Goal: Transaction & Acquisition: Purchase product/service

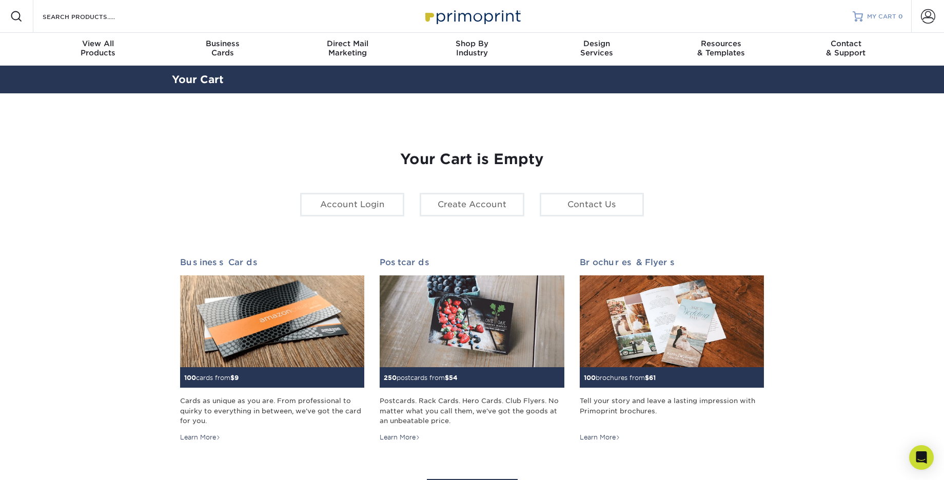
click at [886, 18] on span "MY CART" at bounding box center [881, 16] width 29 height 9
click at [887, 15] on span "MY CART" at bounding box center [881, 16] width 29 height 9
click at [891, 14] on span "MY CART" at bounding box center [881, 16] width 29 height 9
click at [933, 16] on span at bounding box center [928, 16] width 14 height 14
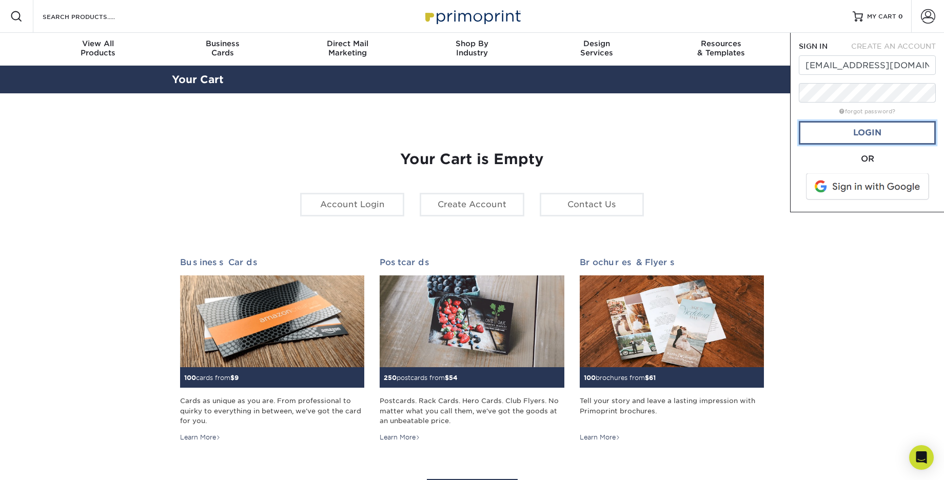
click at [876, 133] on link "Login" at bounding box center [867, 133] width 137 height 24
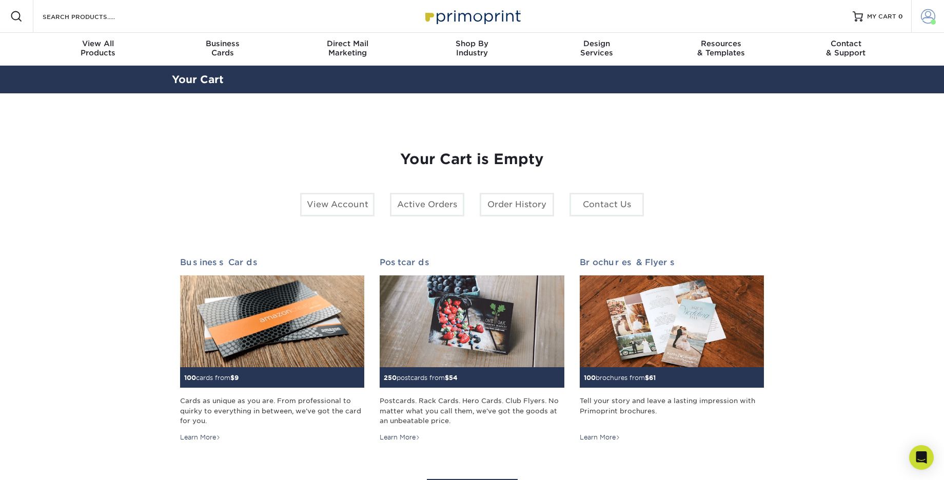
click at [932, 18] on span at bounding box center [928, 16] width 14 height 14
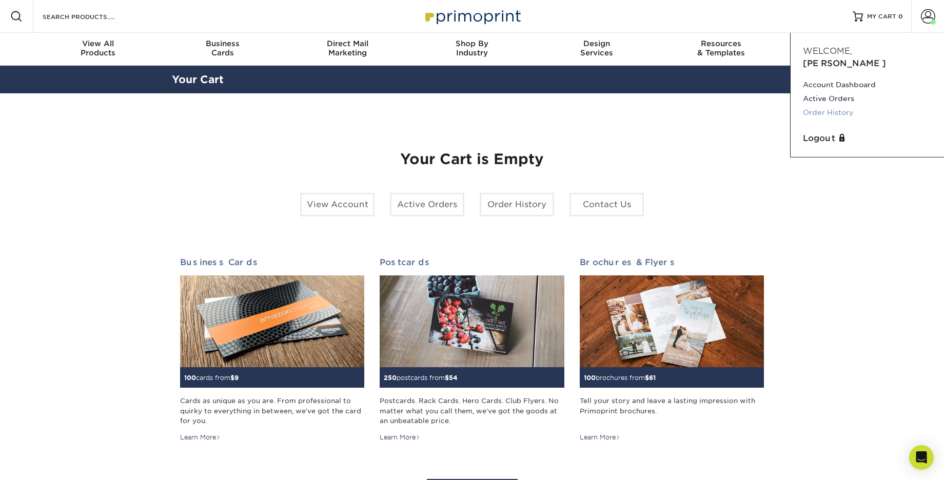
click at [831, 106] on link "Order History" at bounding box center [867, 113] width 129 height 14
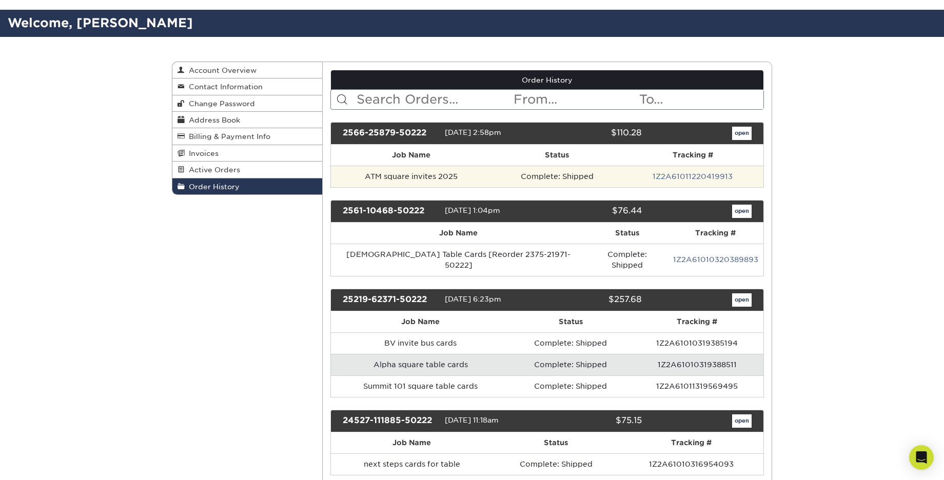
scroll to position [58, 0]
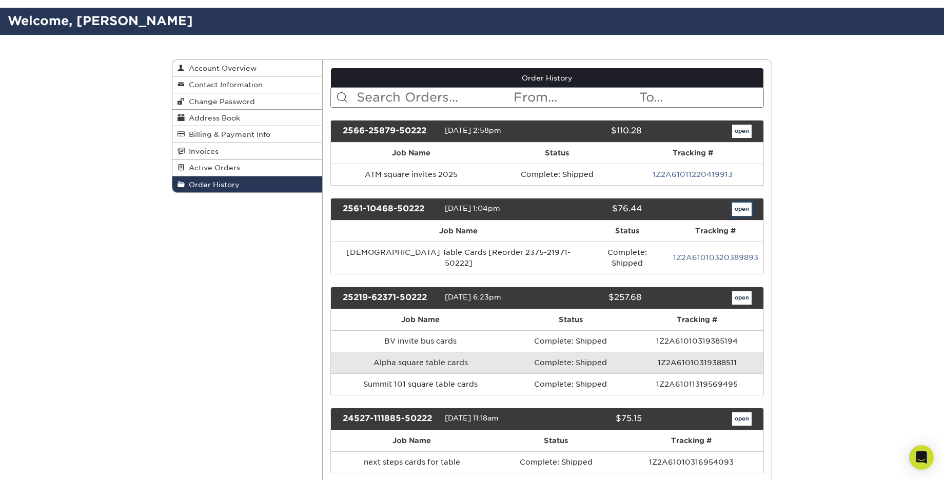
click at [746, 207] on link "open" at bounding box center [742, 209] width 20 height 13
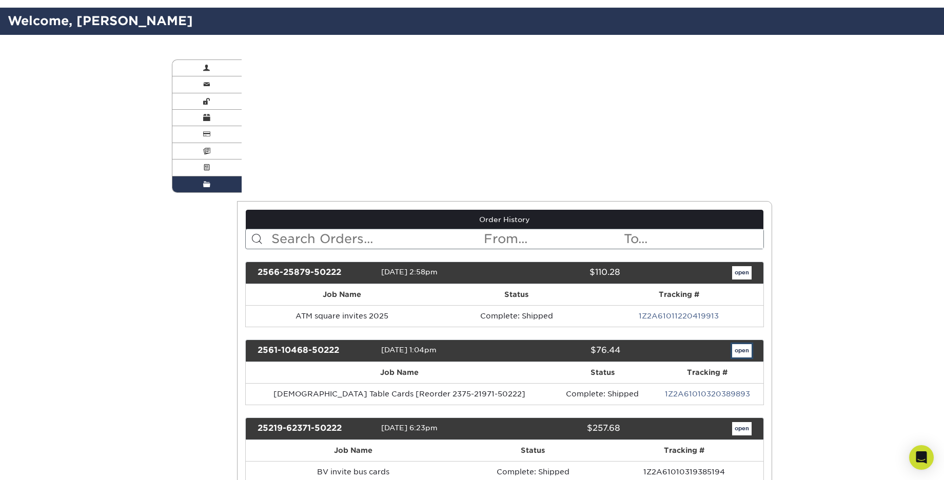
scroll to position [0, 0]
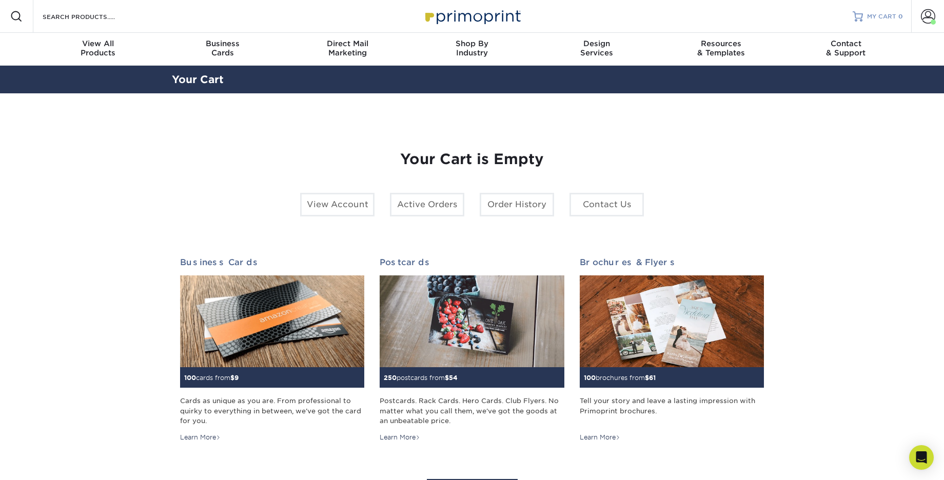
click at [876, 14] on span "MY CART" at bounding box center [881, 16] width 29 height 9
click at [922, 15] on span at bounding box center [928, 16] width 14 height 14
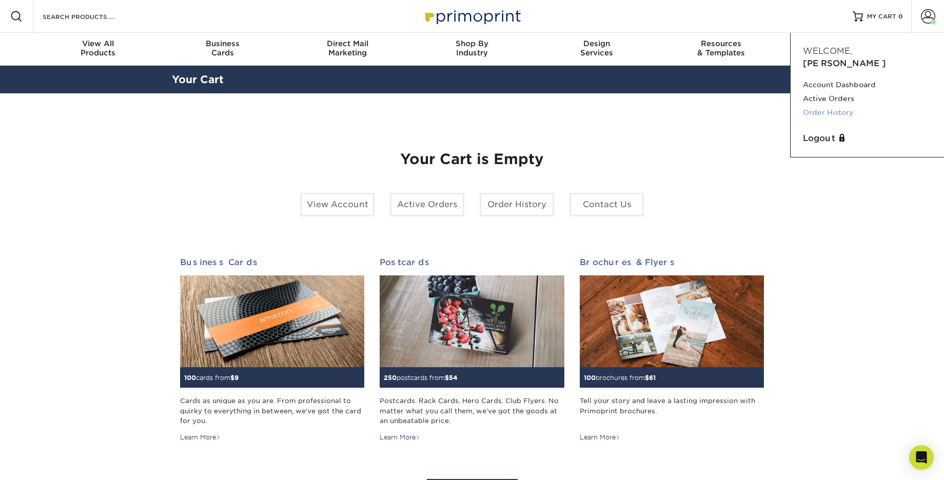
click at [821, 106] on link "Order History" at bounding box center [867, 113] width 129 height 14
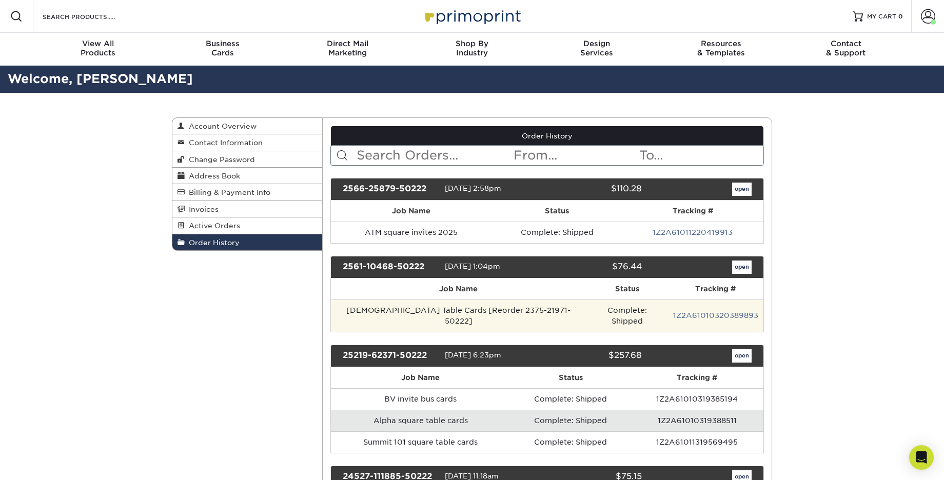
click at [434, 308] on td "[DEMOGRAPHIC_DATA] Table Cards [Reorder 2375-21971-50222]" at bounding box center [459, 316] width 256 height 32
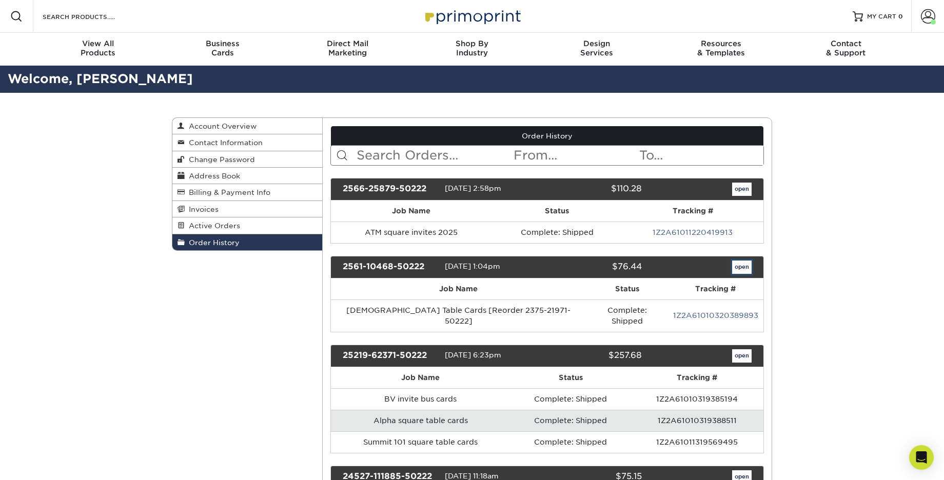
click at [735, 265] on link "open" at bounding box center [742, 267] width 20 height 13
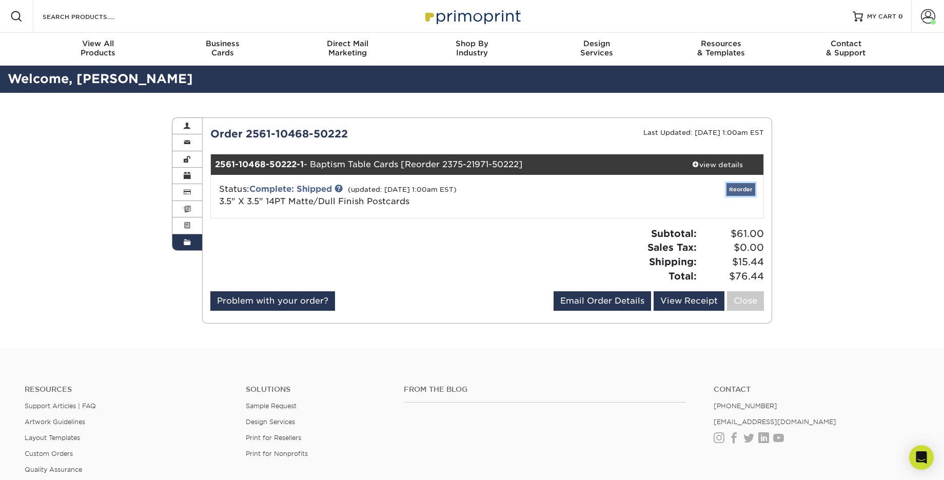
click at [742, 188] on link "Reorder" at bounding box center [741, 189] width 29 height 13
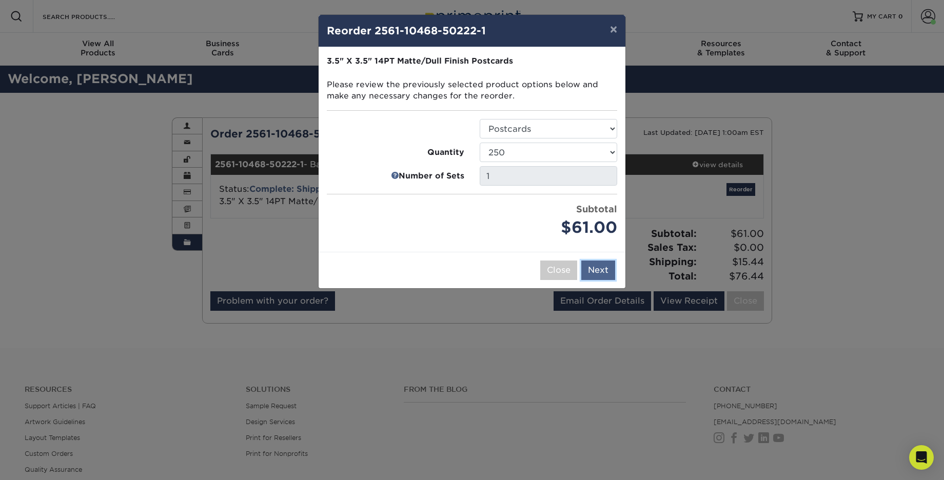
click at [599, 271] on button "Next" at bounding box center [598, 271] width 34 height 20
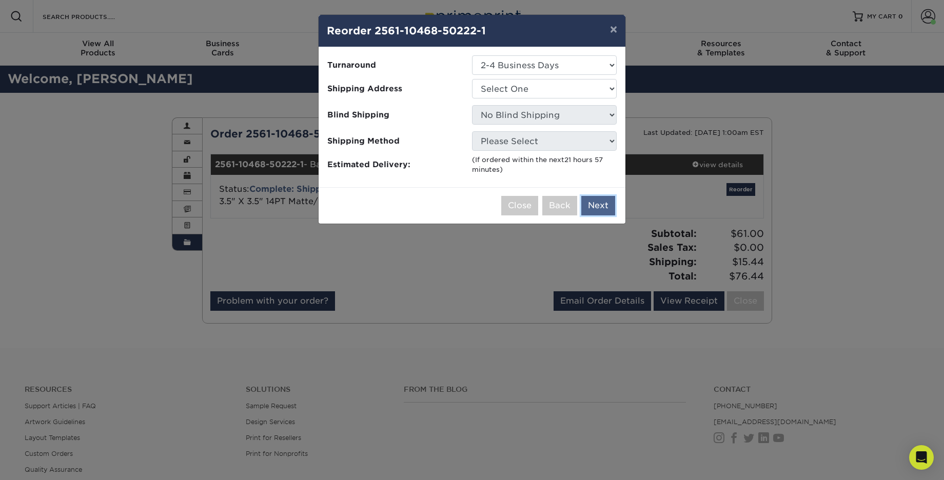
click at [596, 203] on button "Next" at bounding box center [598, 206] width 34 height 20
click at [509, 91] on select "Select One Kim The Summit Church" at bounding box center [544, 89] width 145 height 20
select select "47954"
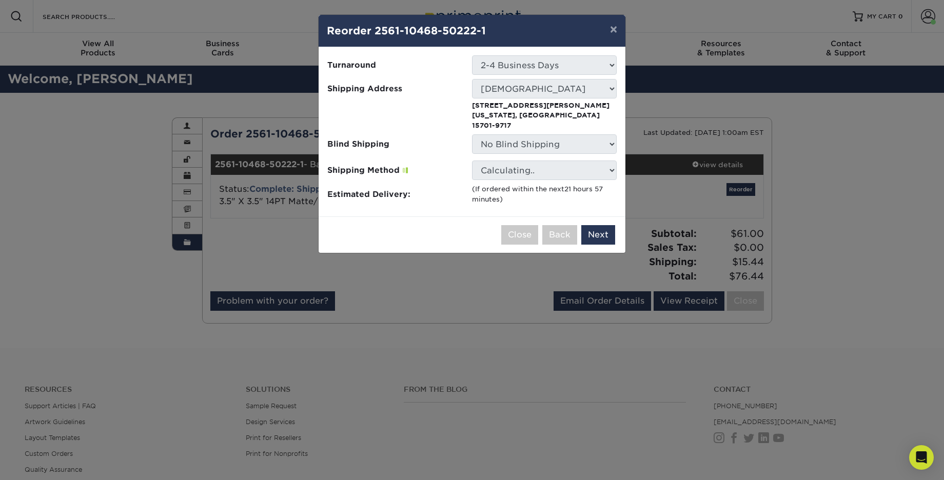
click at [417, 154] on div at bounding box center [399, 155] width 145 height 3
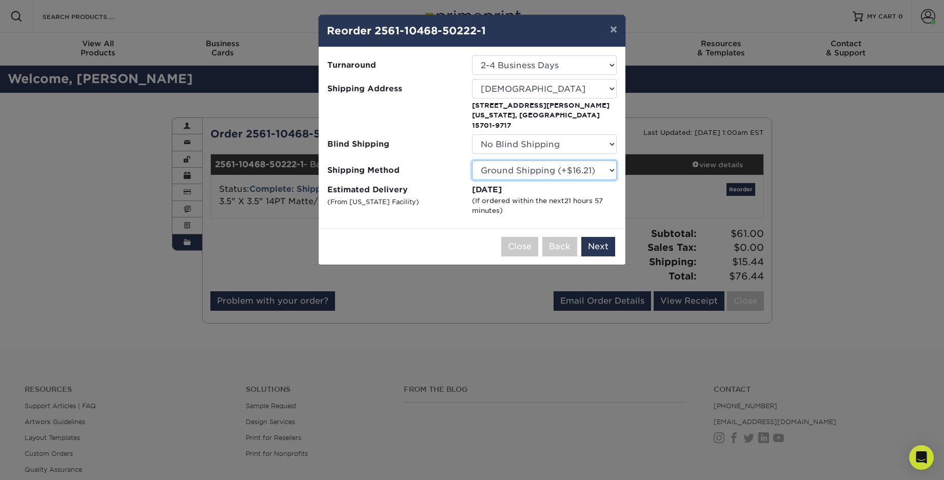
click at [499, 162] on select "Please Select Ground Shipping (+$16.21) 3 Day Shipping Service (+$20.00) 2 Day …" at bounding box center [544, 171] width 145 height 20
click at [520, 164] on select "Please Select Ground Shipping (+$16.21) 3 Day Shipping Service (+$20.00) 2 Day …" at bounding box center [544, 171] width 145 height 20
select select "13"
click at [520, 161] on select "Please Select Ground Shipping (+$16.21) 3 Day Shipping Service (+$20.00) 2 Day …" at bounding box center [544, 171] width 145 height 20
click at [596, 237] on button "Next" at bounding box center [598, 247] width 34 height 20
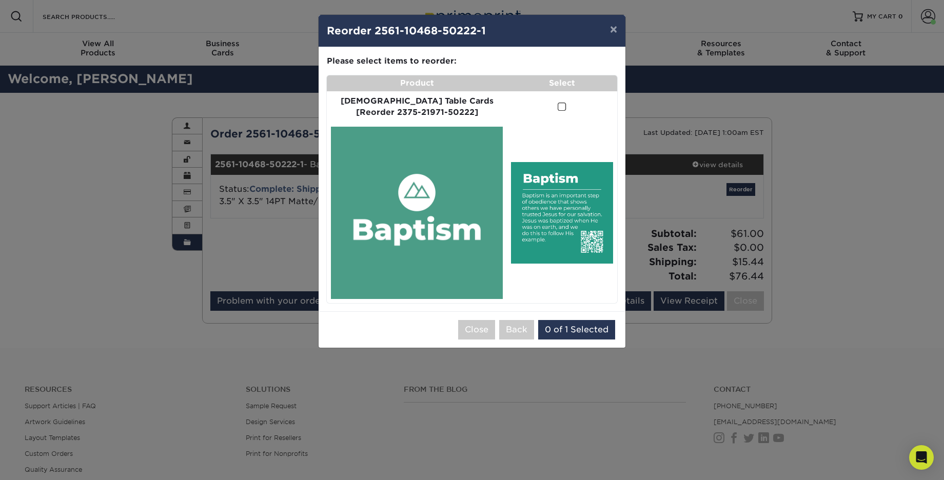
click at [558, 107] on span at bounding box center [562, 107] width 9 height 10
click at [0, 0] on input "checkbox" at bounding box center [0, 0] width 0 height 0
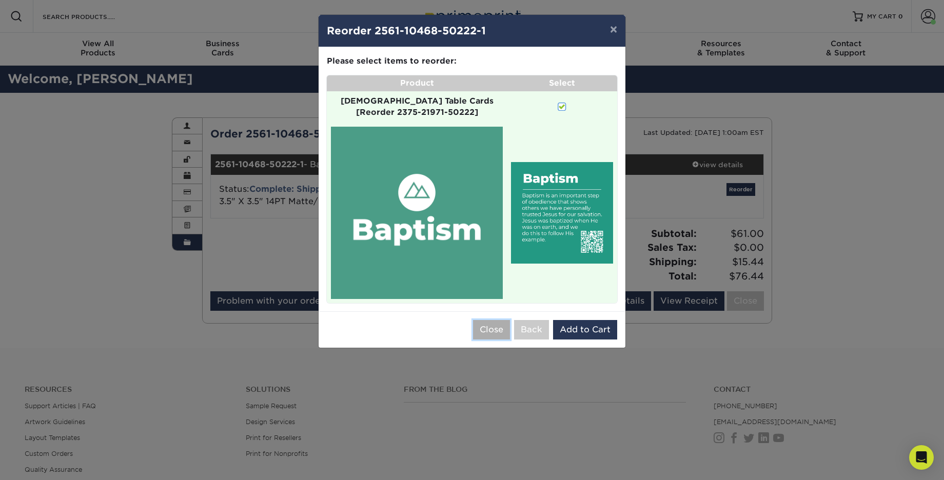
click at [485, 320] on button "Close" at bounding box center [491, 330] width 37 height 20
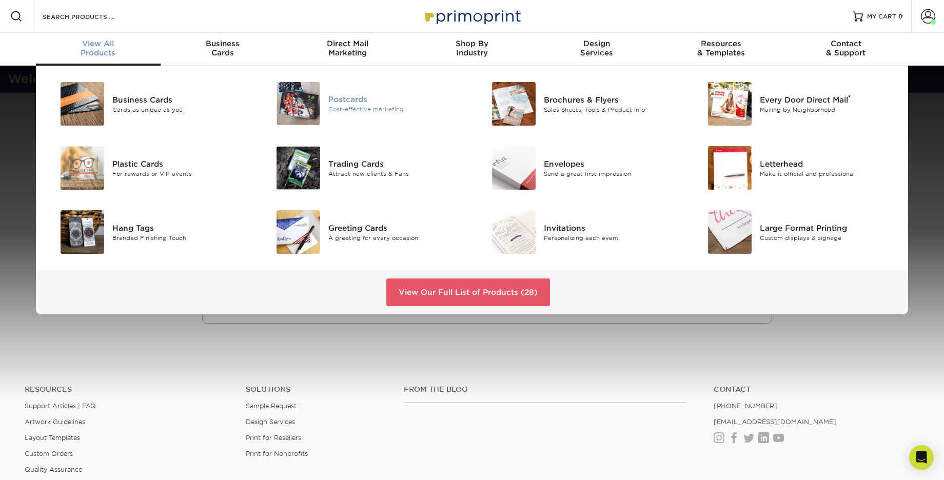
click at [294, 101] on img at bounding box center [299, 103] width 44 height 43
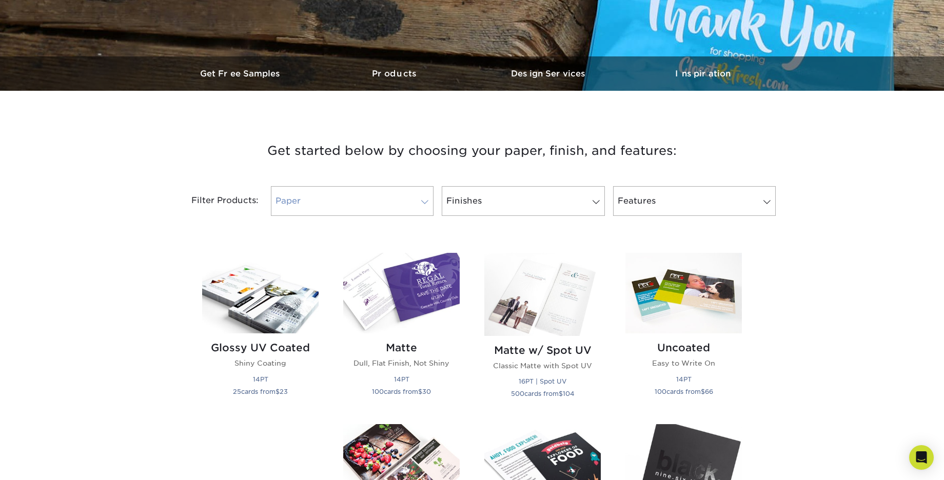
scroll to position [271, 0]
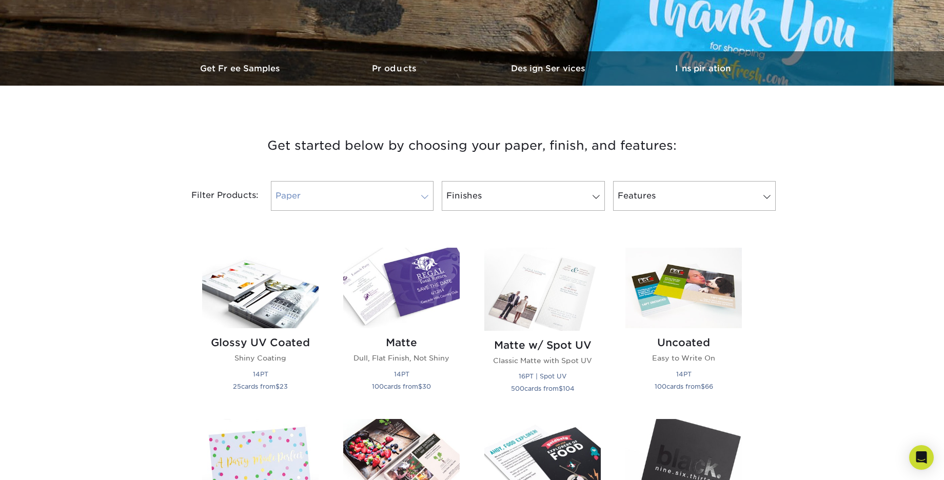
click at [294, 197] on link "Paper" at bounding box center [352, 196] width 163 height 30
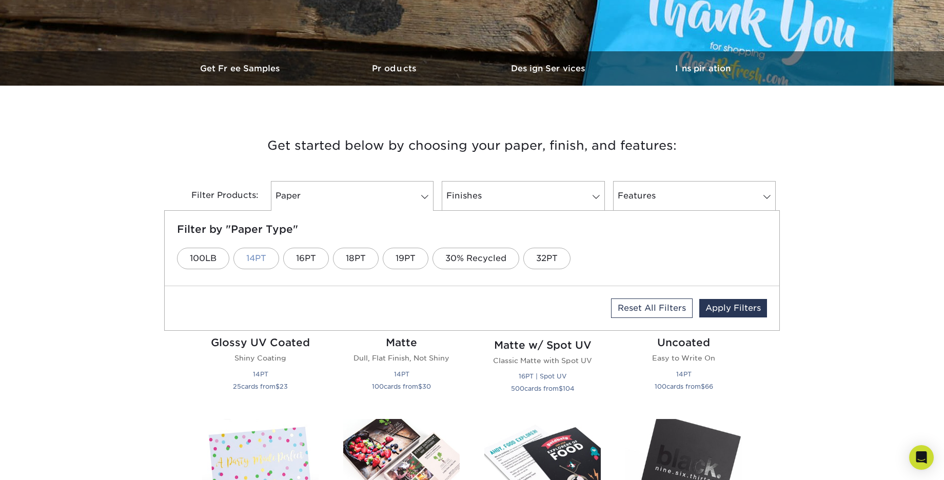
click at [255, 259] on link "14PT" at bounding box center [256, 259] width 46 height 22
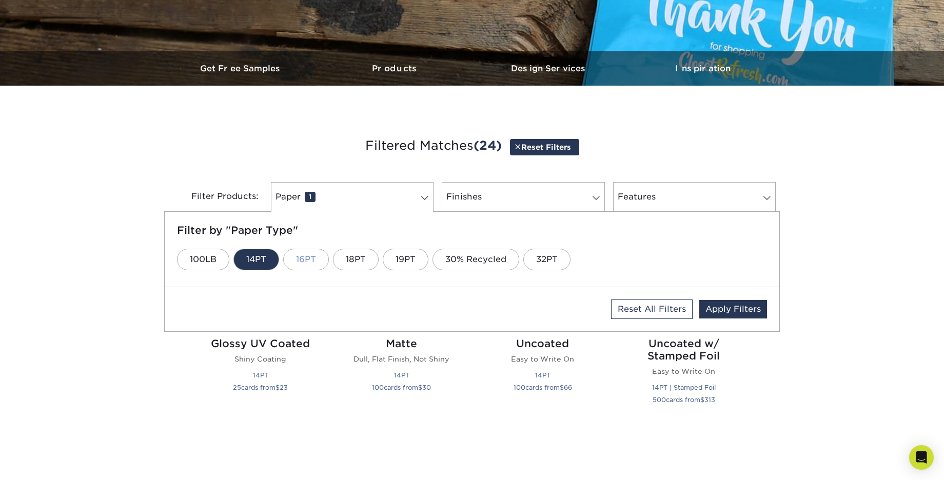
scroll to position [279, 0]
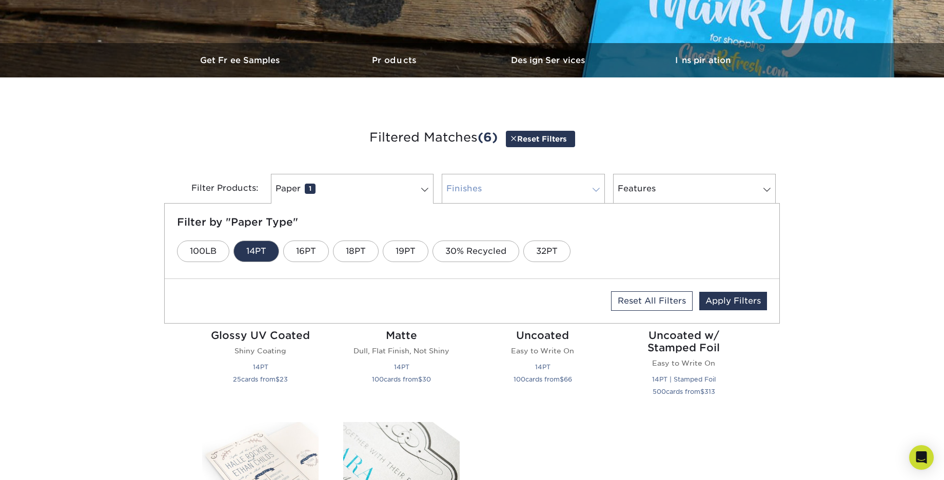
click at [470, 188] on link "Finishes 0" at bounding box center [523, 189] width 163 height 30
click at [396, 250] on link "Matte" at bounding box center [380, 252] width 51 height 22
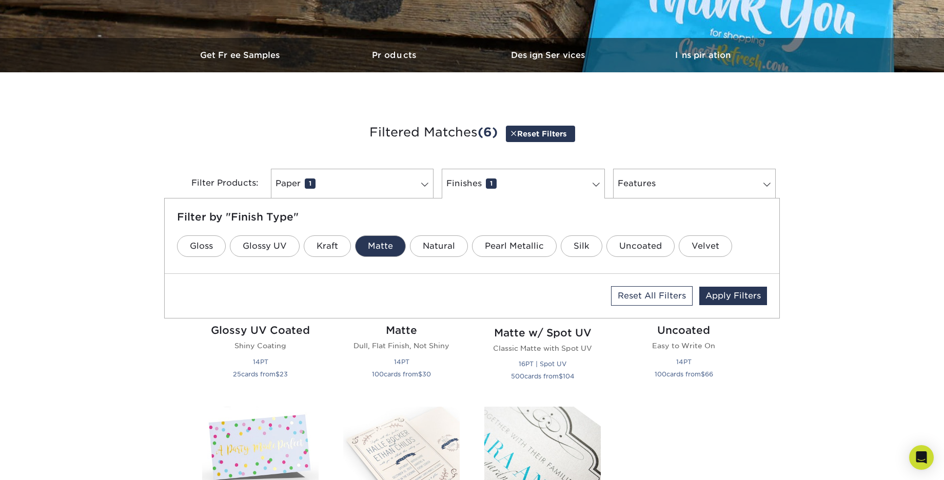
scroll to position [288, 0]
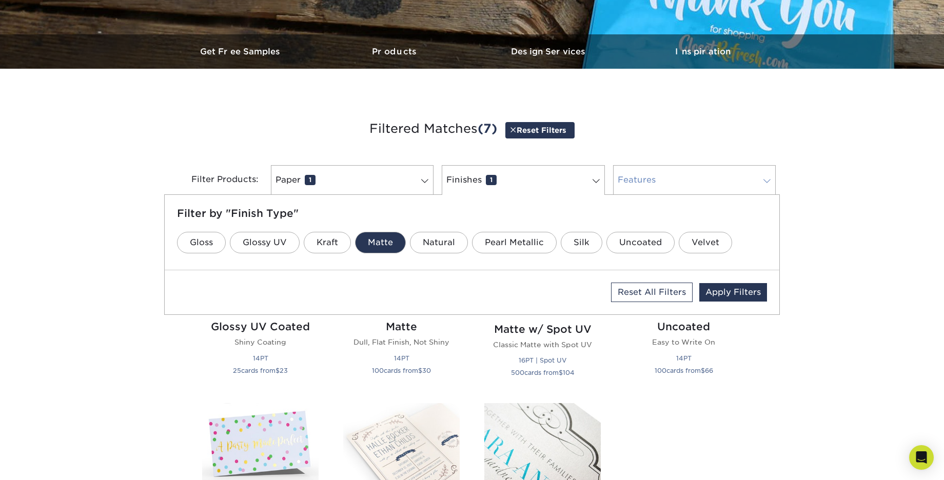
click at [654, 182] on link "Features 0" at bounding box center [694, 180] width 163 height 30
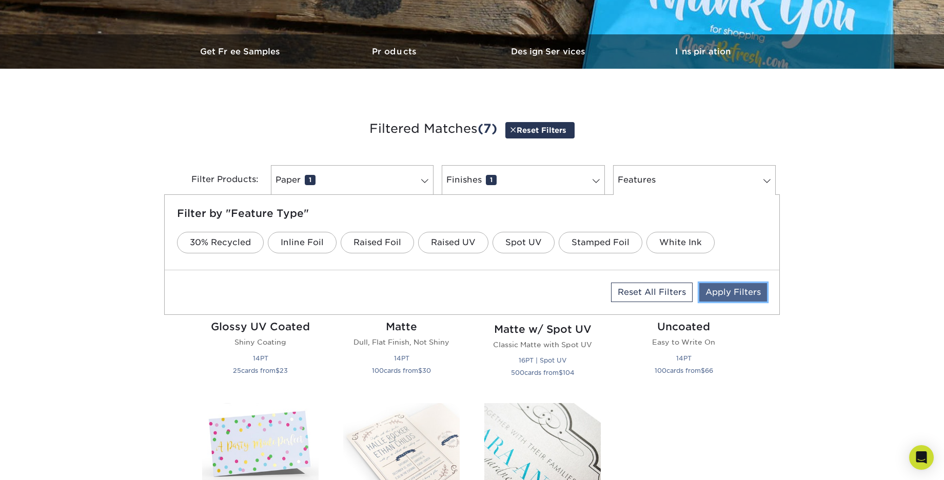
click at [724, 295] on link "Apply Filters" at bounding box center [733, 292] width 68 height 18
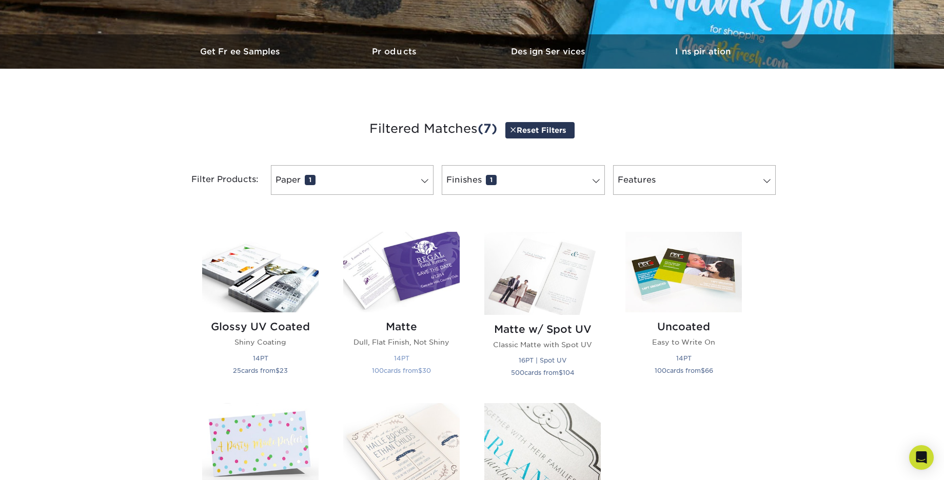
click at [410, 280] on img at bounding box center [401, 272] width 116 height 81
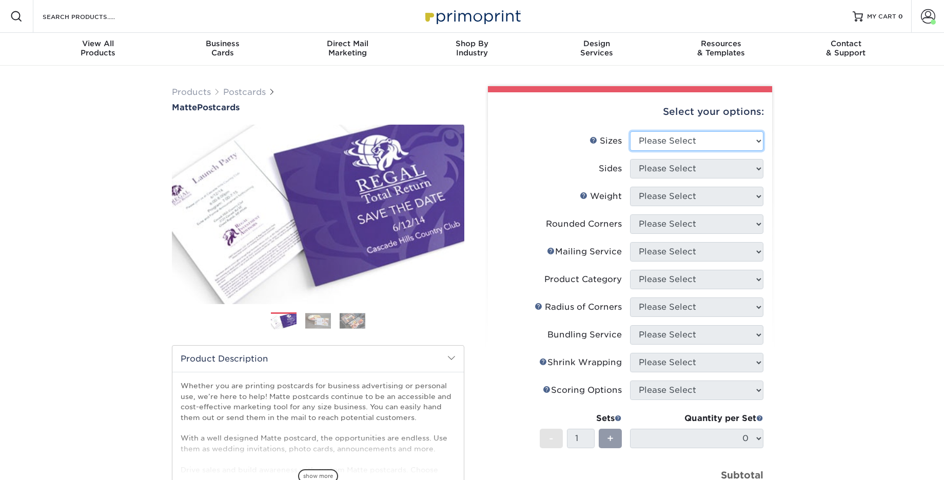
click at [655, 139] on select "Please Select 1.5" x 7" 2" x 4" 2" x 6" 2" x 7" 2" x 8" 2.12" x 5.5" 2.125" x 5…" at bounding box center [696, 141] width 133 height 20
select select "3.50x3.50"
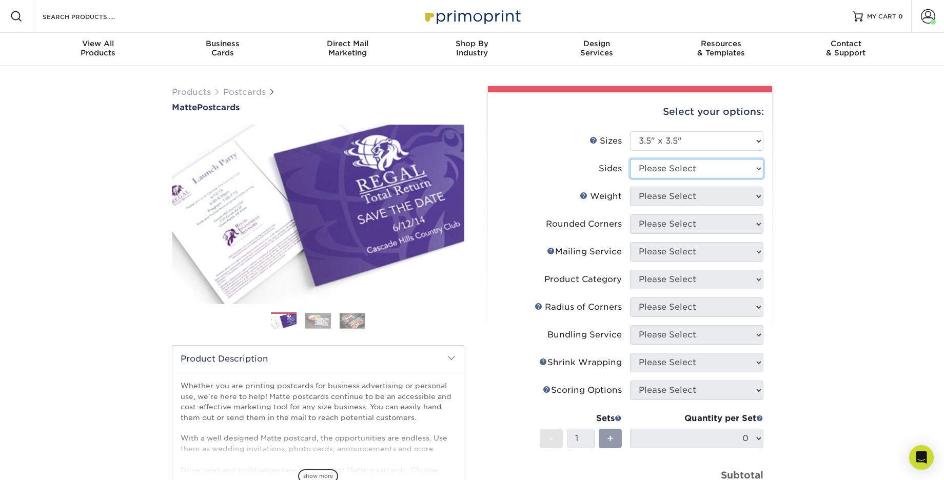
click at [665, 164] on select "Please Select Print Both Sides Print Front Only" at bounding box center [696, 169] width 133 height 20
select select "13abbda7-1d64-4f25-8bb2-c179b224825d"
click at [657, 199] on select "Please Select 16PT 14PT" at bounding box center [696, 197] width 133 height 20
select select "14PT"
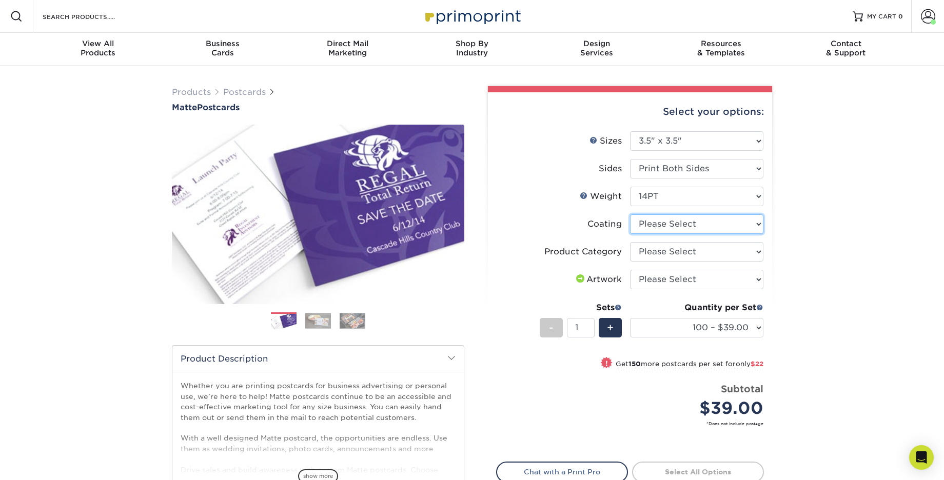
click at [666, 225] on select at bounding box center [696, 225] width 133 height 20
select select "121bb7b5-3b4d-429f-bd8d-bbf80e953313"
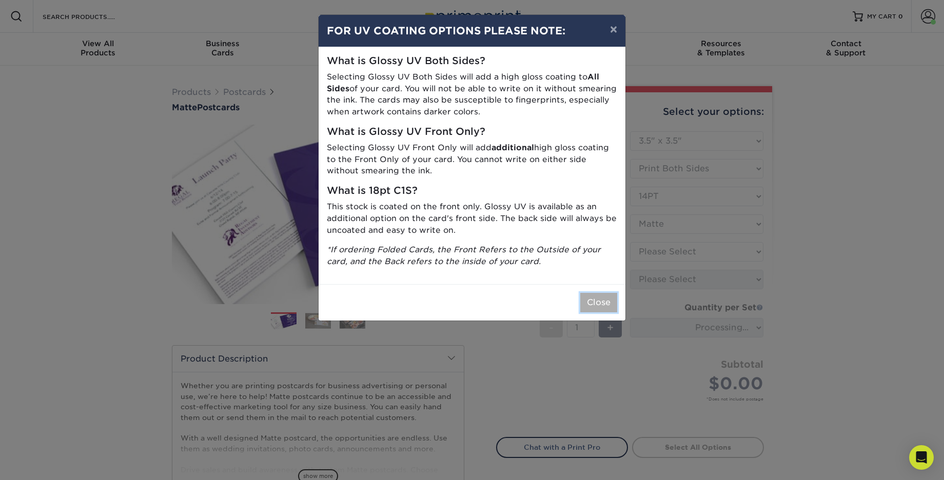
click at [599, 301] on button "Close" at bounding box center [598, 303] width 37 height 20
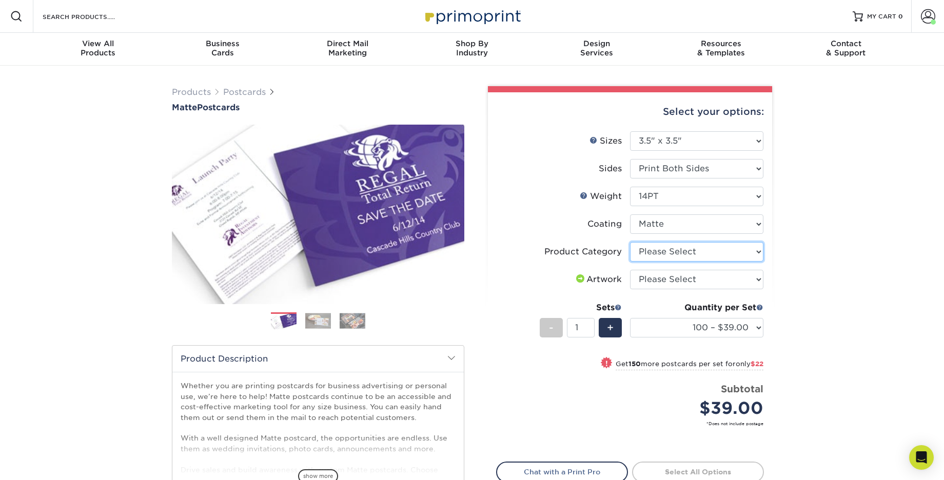
click at [656, 255] on select "Please Select Postcards" at bounding box center [696, 252] width 133 height 20
select select "9b7272e0-d6c8-4c3c-8e97-d3a1bcdab858"
click at [653, 278] on select "Please Select I will upload files I need a design - $150" at bounding box center [696, 280] width 133 height 20
select select "upload"
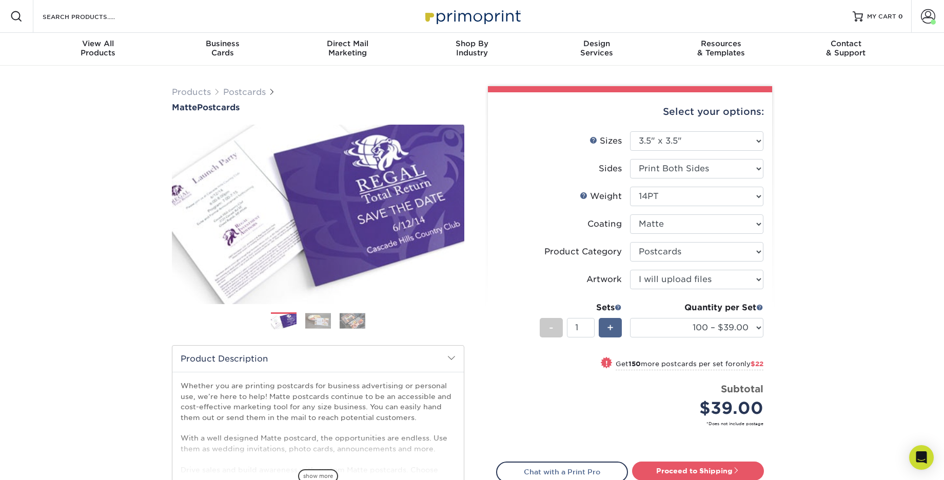
click at [615, 328] on div "+" at bounding box center [610, 328] width 23 height 20
click at [554, 328] on div "-" at bounding box center [551, 328] width 23 height 20
type input "1"
click at [665, 330] on select "100 – $39.00 250 – $61.00 500 – $83.00 1000 – $96.00 2500 – $155.00 5000 – $240…" at bounding box center [696, 328] width 133 height 20
select select "250 – $61.00"
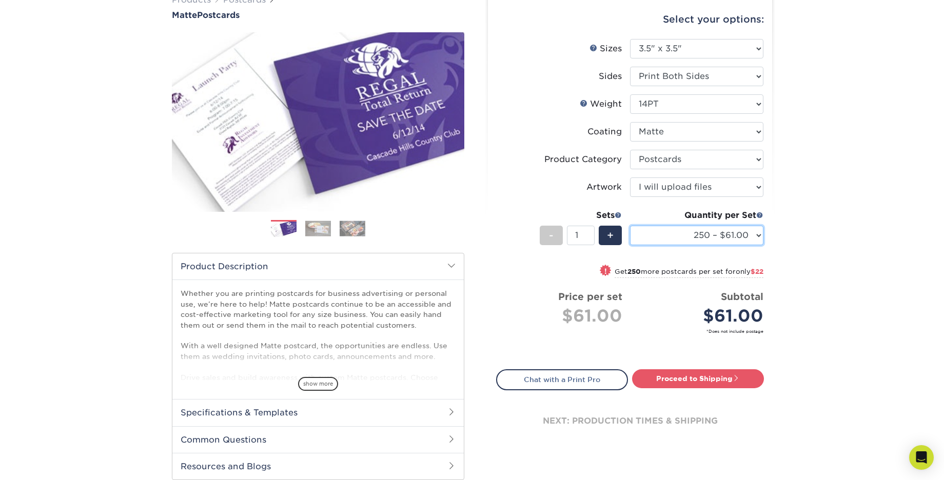
scroll to position [98, 0]
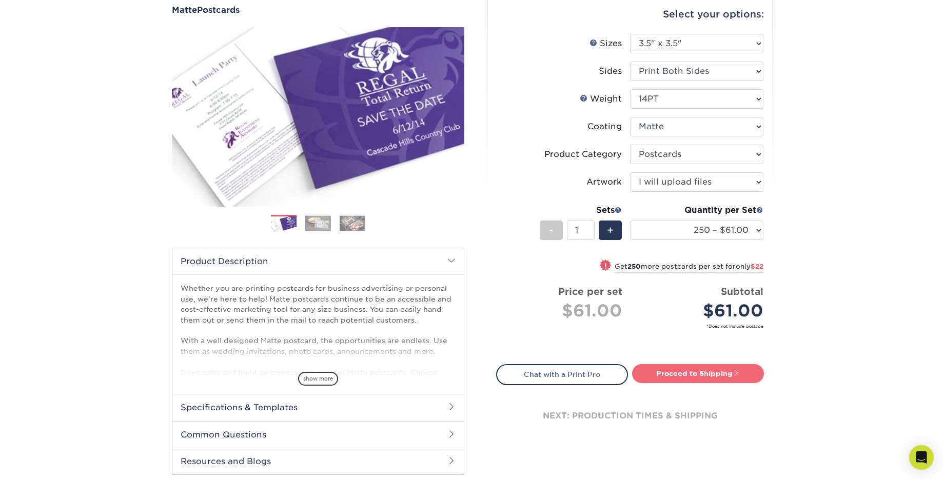
click at [670, 375] on link "Proceed to Shipping" at bounding box center [698, 373] width 132 height 18
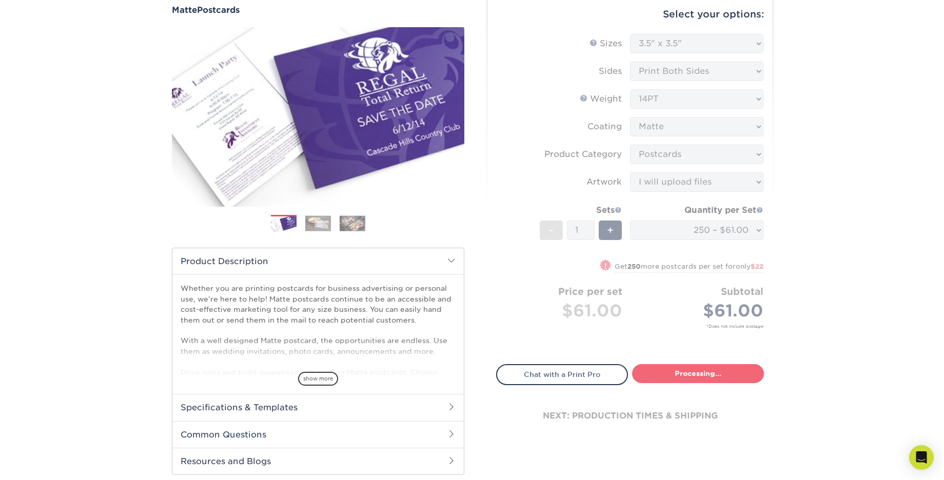
type input "Set 1"
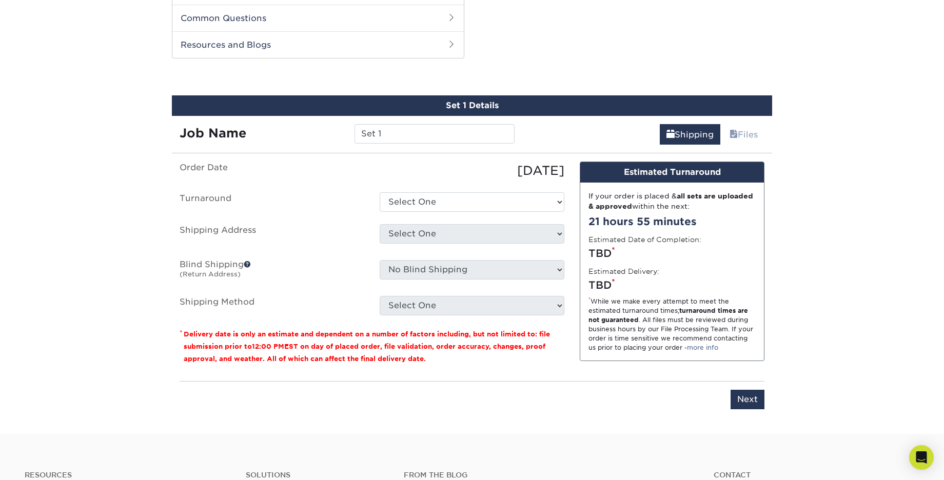
scroll to position [521, 0]
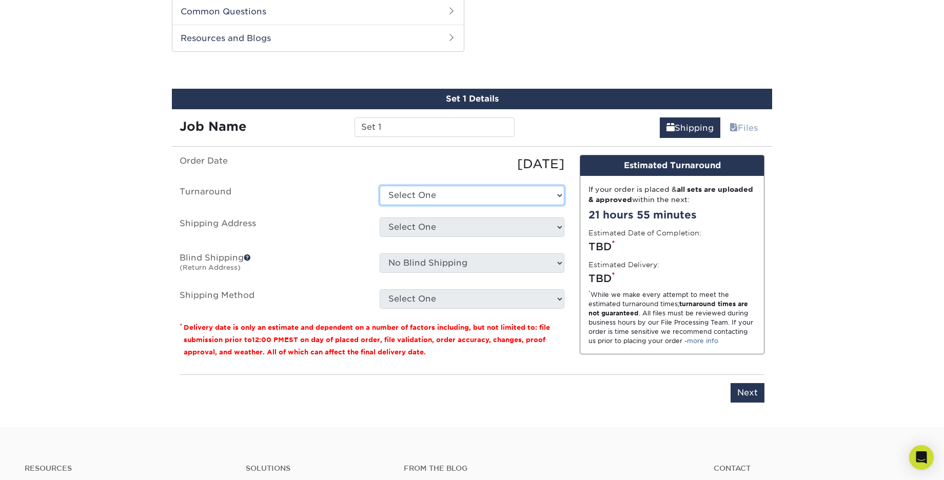
click at [415, 192] on select "Select One 2-4 Business Days 2 Day Next Business Day" at bounding box center [472, 196] width 185 height 20
select select "8d37373d-4ed3-4efd-b507-3fbee29bfa93"
click at [411, 223] on select "Select One [PERSON_NAME] The Summit [DEMOGRAPHIC_DATA] + Add New Address" at bounding box center [472, 228] width 185 height 20
select select "newaddress"
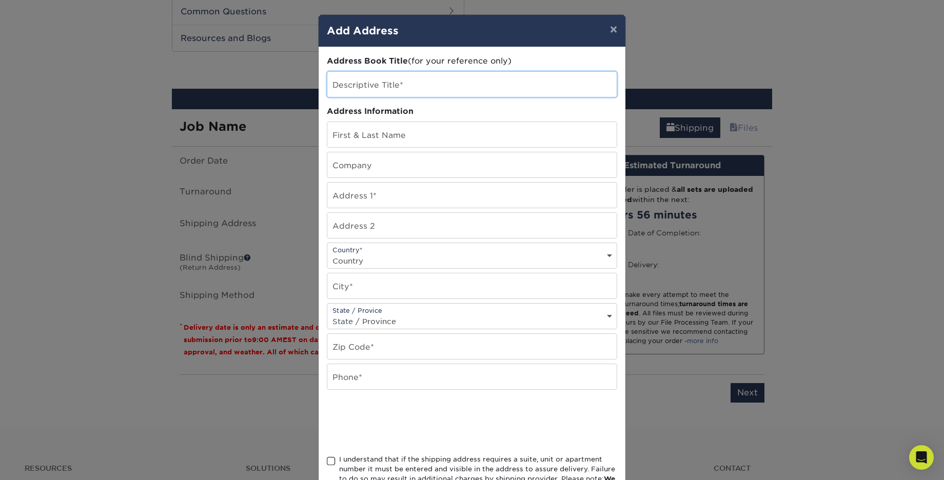
click at [360, 84] on input "text" at bounding box center [471, 84] width 289 height 25
type input "M"
type input "C"
type input "[PERSON_NAME]"
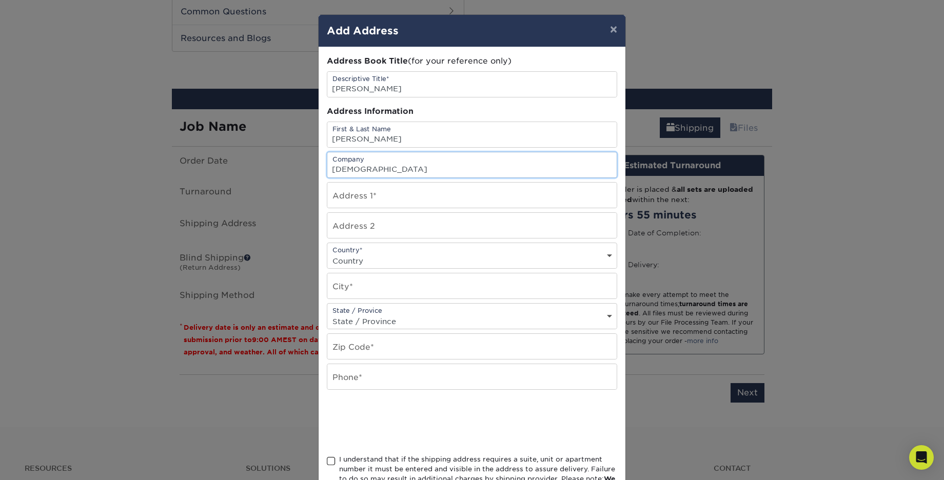
type input "[DEMOGRAPHIC_DATA]"
type input "[STREET_ADDRESS][PERSON_NAME]"
select select "US"
type input "[US_STATE]"
select select "PA"
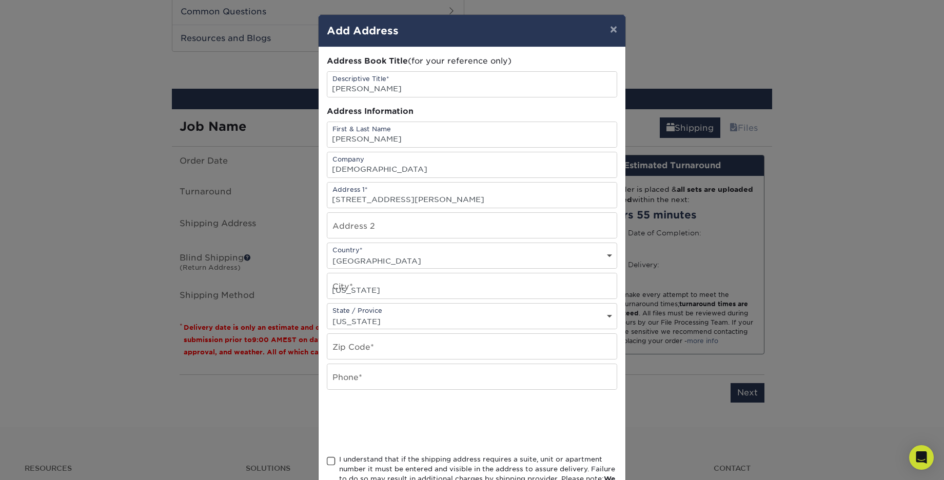
type input "15701"
type input "7243498180"
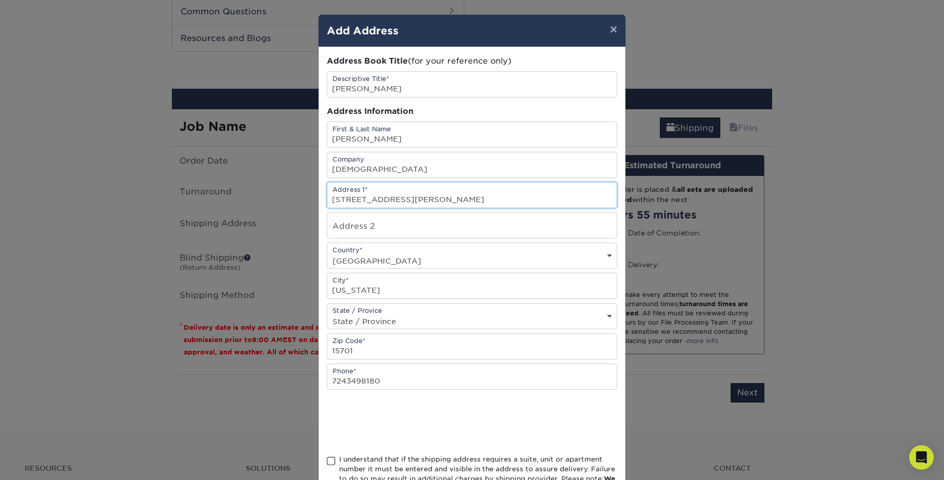
scroll to position [73, 0]
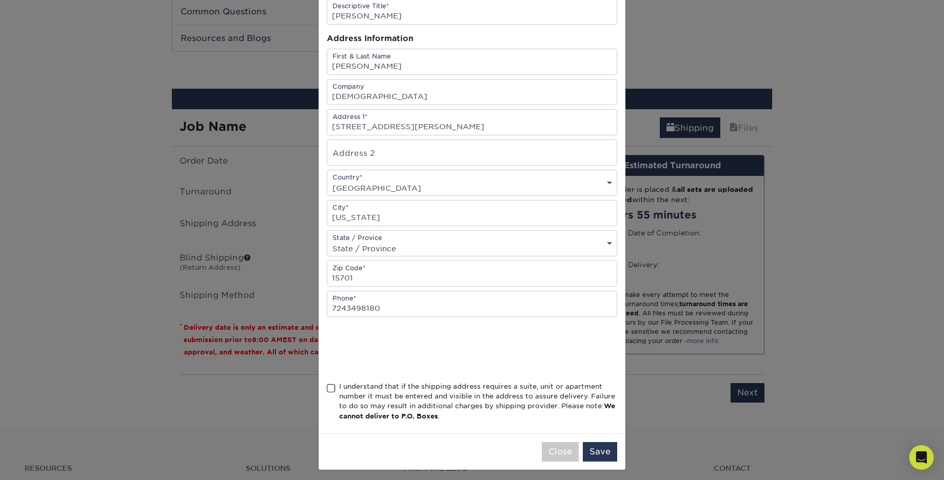
click at [332, 386] on span at bounding box center [331, 389] width 9 height 10
click at [0, 0] on input "I understand that if the shipping address requires a suite, unit or apartment n…" at bounding box center [0, 0] width 0 height 0
click at [596, 449] on button "Save" at bounding box center [600, 452] width 34 height 20
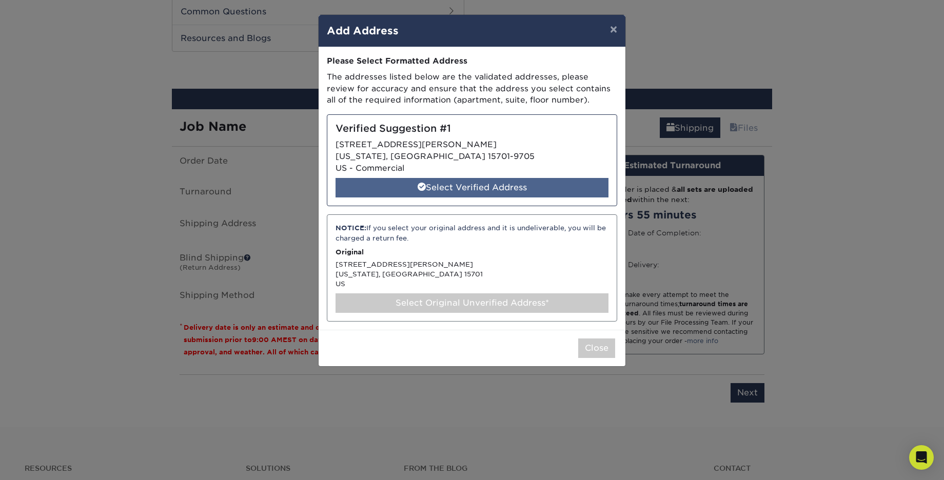
click at [456, 186] on div "Select Verified Address" at bounding box center [472, 188] width 273 height 20
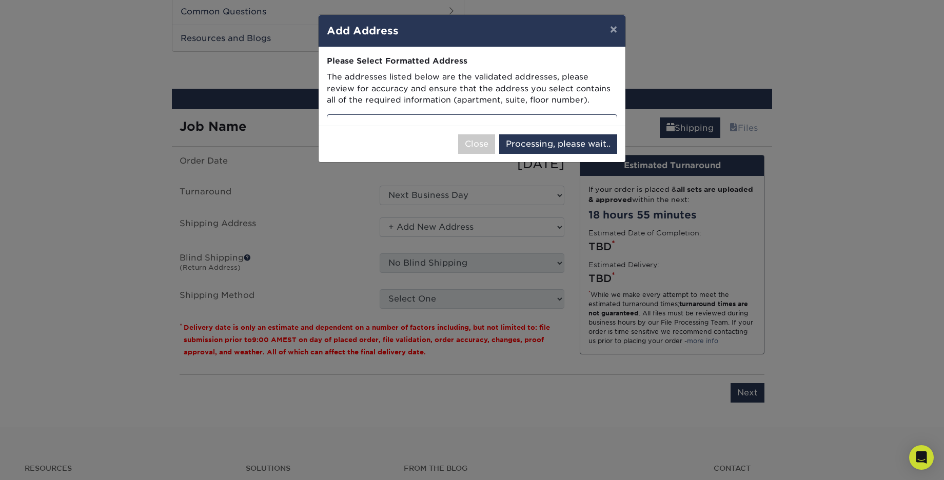
select select "285038"
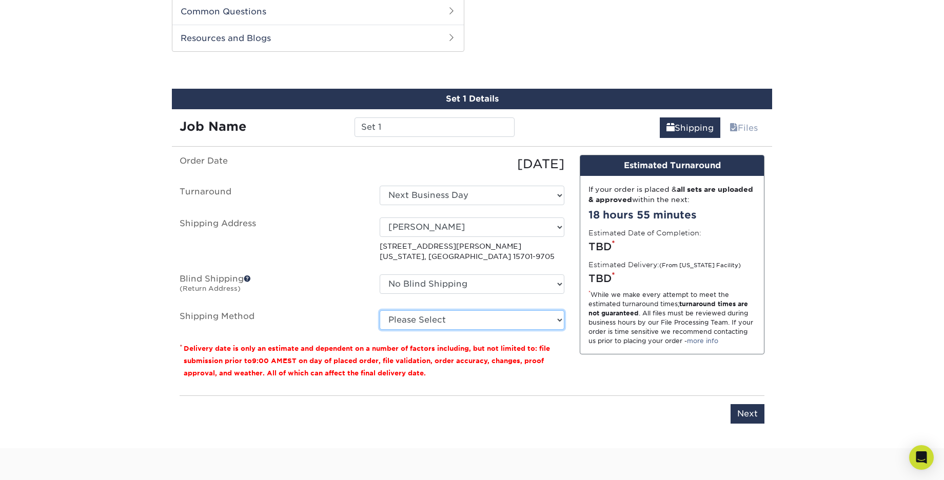
click at [417, 320] on select "Please Select Ground Shipping (+$16.21) 3 Day Shipping Service (+$20.00) 2 Day …" at bounding box center [472, 320] width 185 height 20
select select "02"
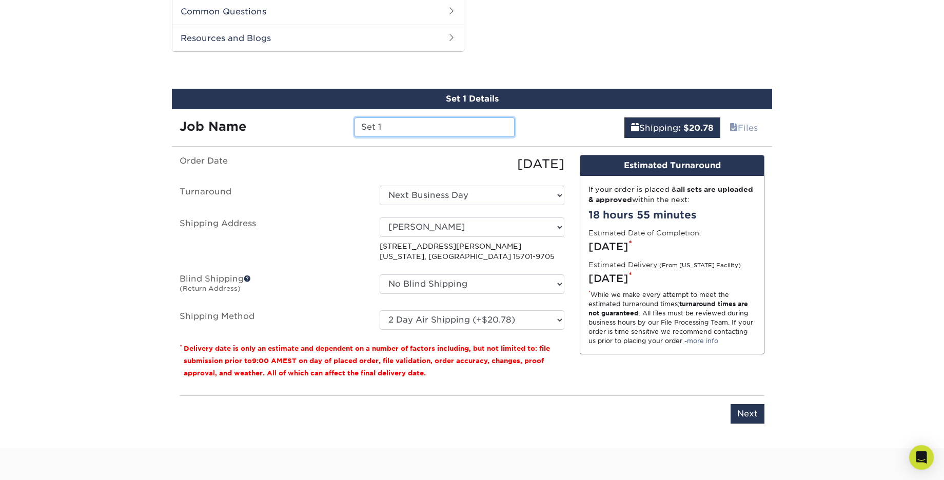
drag, startPoint x: 365, startPoint y: 125, endPoint x: 338, endPoint y: 124, distance: 27.7
click at [338, 124] on div "Job Name Set 1" at bounding box center [347, 128] width 351 height 20
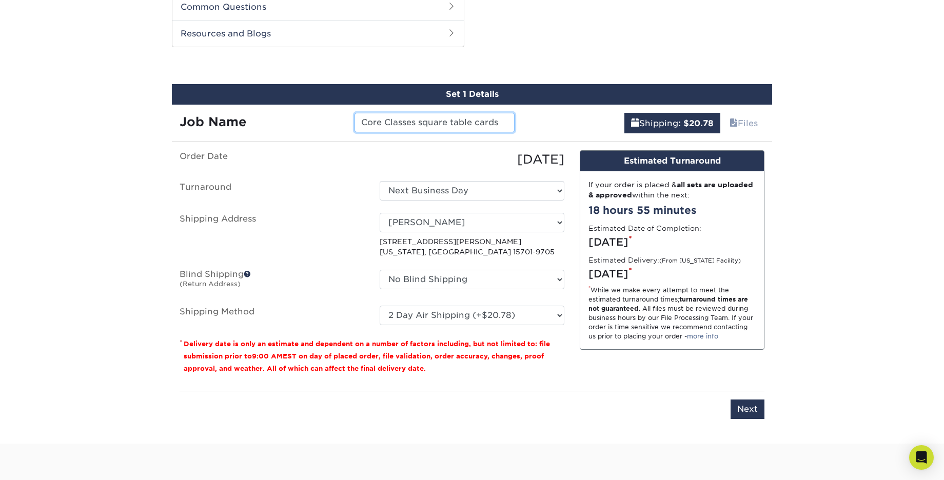
scroll to position [541, 0]
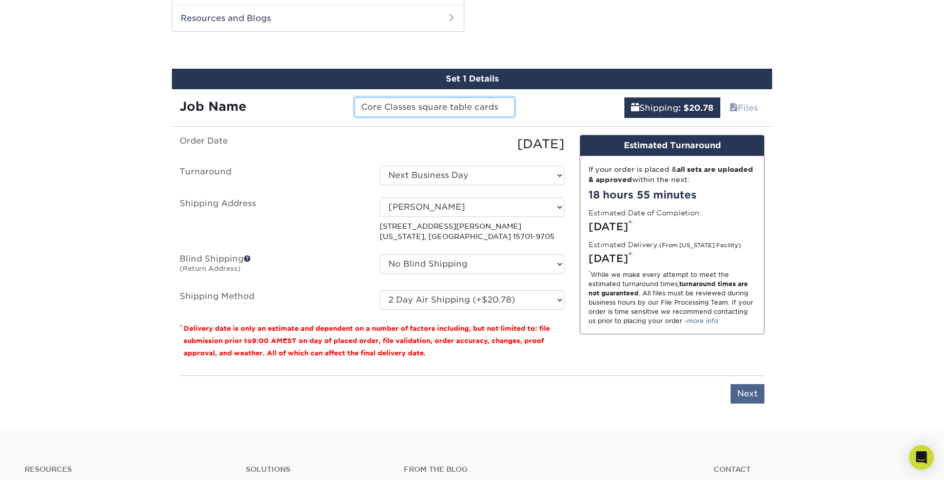
type input "Core Classes square table cards"
click at [745, 392] on input "Next" at bounding box center [748, 394] width 34 height 20
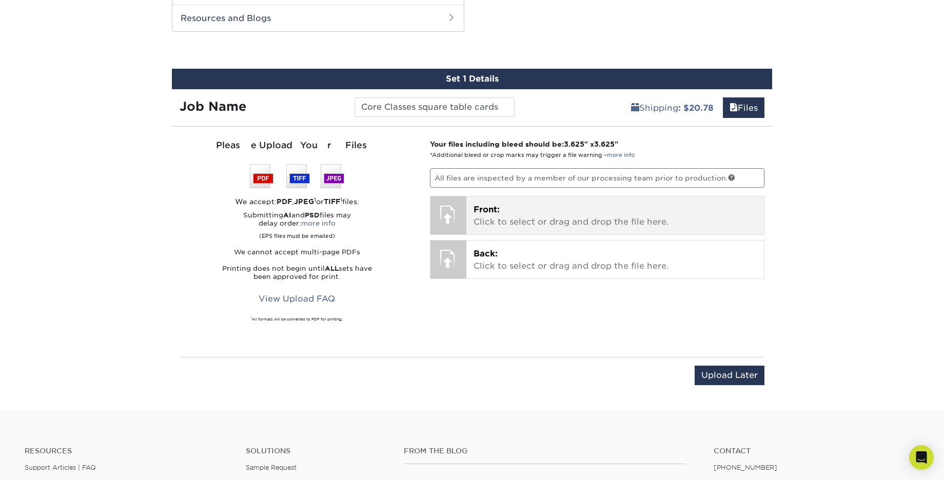
click at [453, 208] on div at bounding box center [449, 215] width 36 height 36
